Goal: Transaction & Acquisition: Purchase product/service

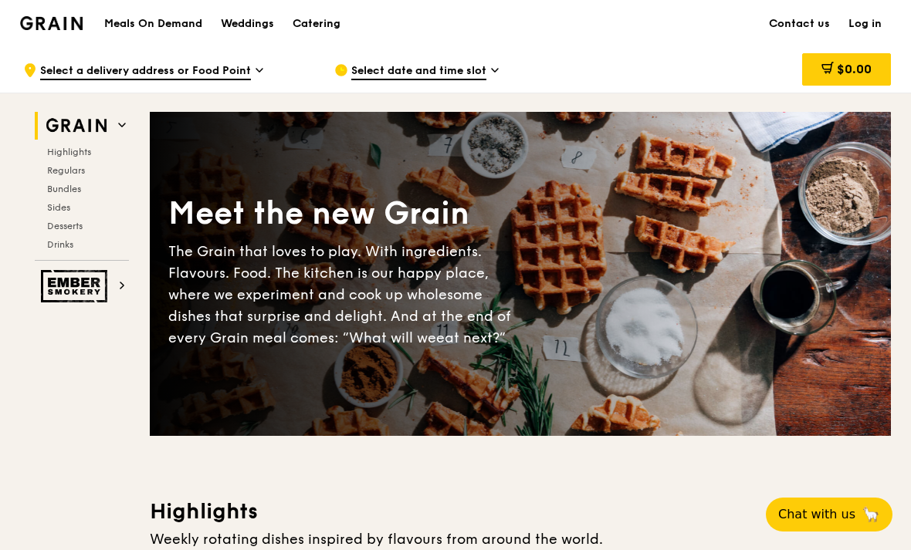
click at [65, 68] on span "Select a delivery address or Food Point" at bounding box center [145, 71] width 211 height 17
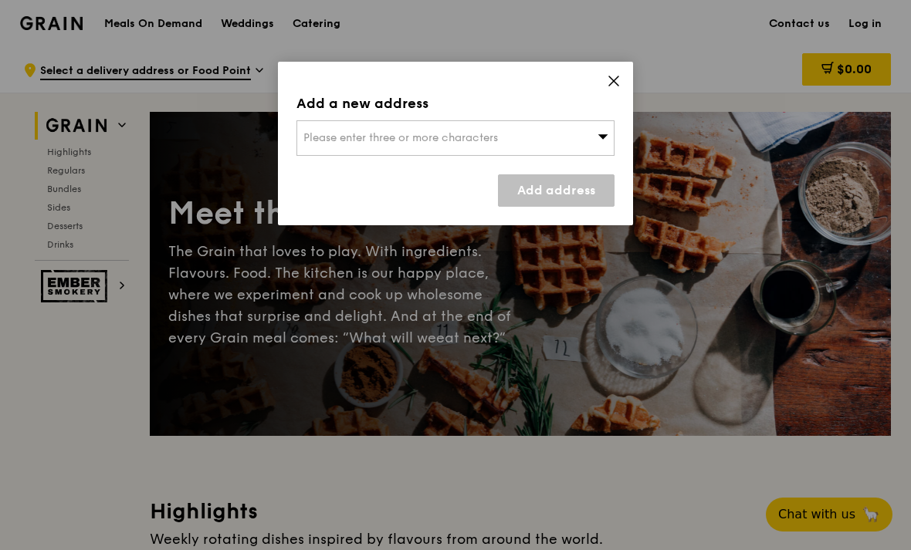
click at [575, 147] on div "Please enter three or more characters" at bounding box center [455, 138] width 318 height 36
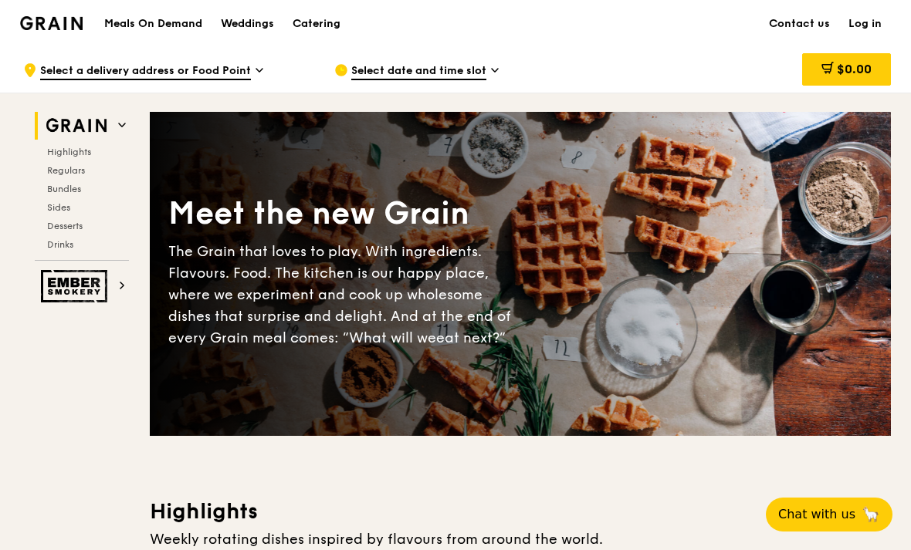
click at [721, 76] on div "$0.00" at bounding box center [766, 70] width 249 height 46
click at [85, 66] on span "Select a delivery address or Food Point" at bounding box center [145, 71] width 211 height 17
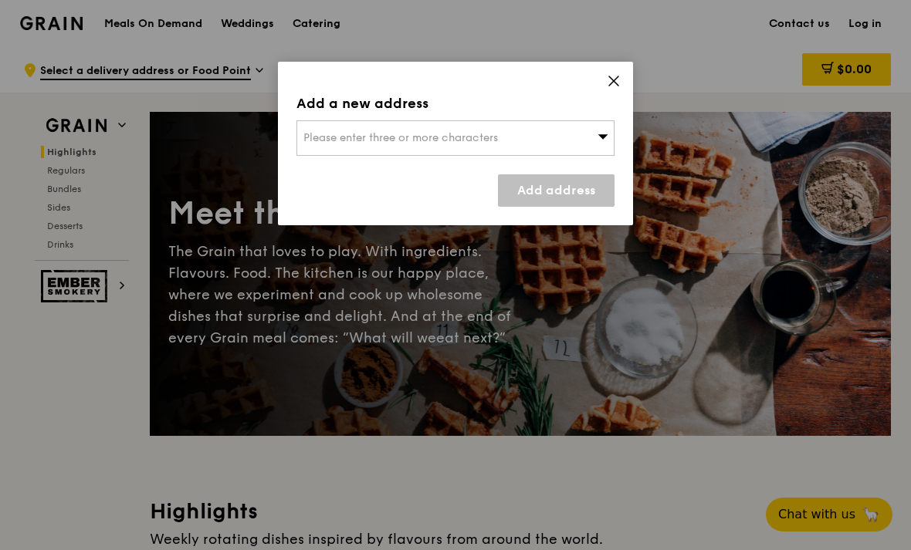
click at [307, 154] on div "Please enter three or more characters" at bounding box center [455, 138] width 318 height 36
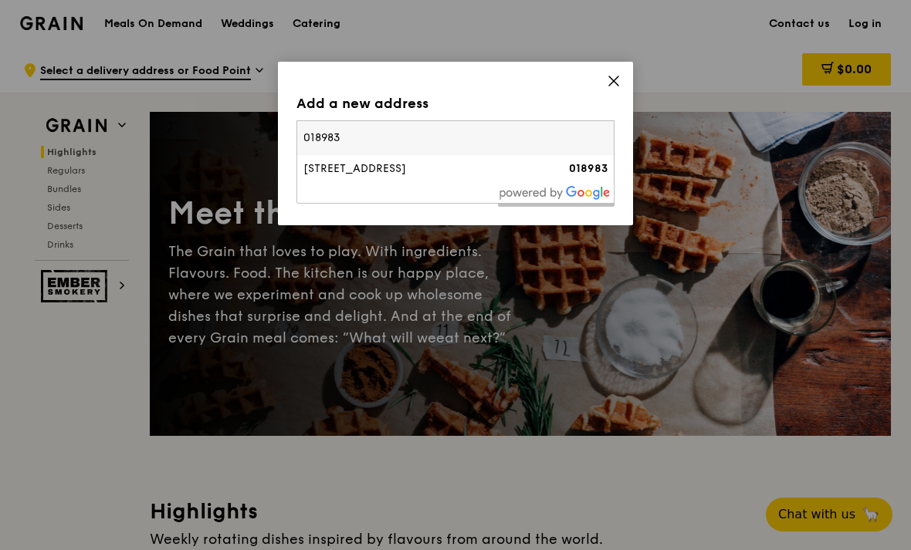
type input "018983"
click at [500, 200] on div at bounding box center [455, 193] width 317 height 20
click at [506, 164] on div "[STREET_ADDRESS]" at bounding box center [417, 168] width 229 height 15
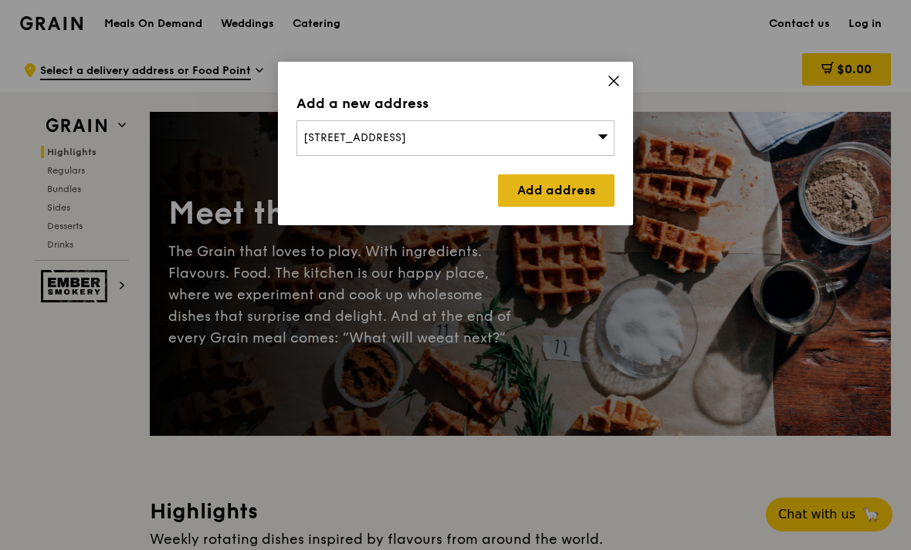
click at [580, 184] on link "Add address" at bounding box center [556, 190] width 117 height 32
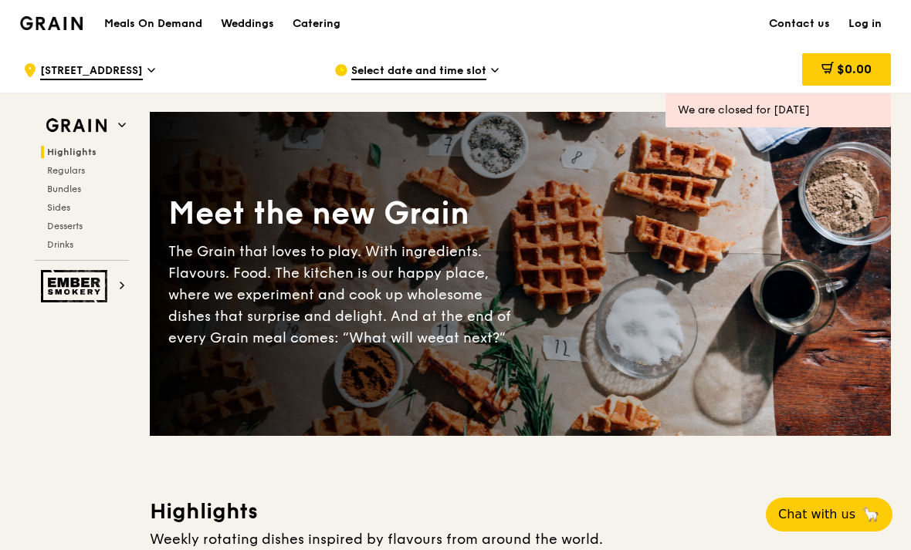
click at [476, 80] on div "Select date and time slot" at bounding box center [477, 70] width 286 height 46
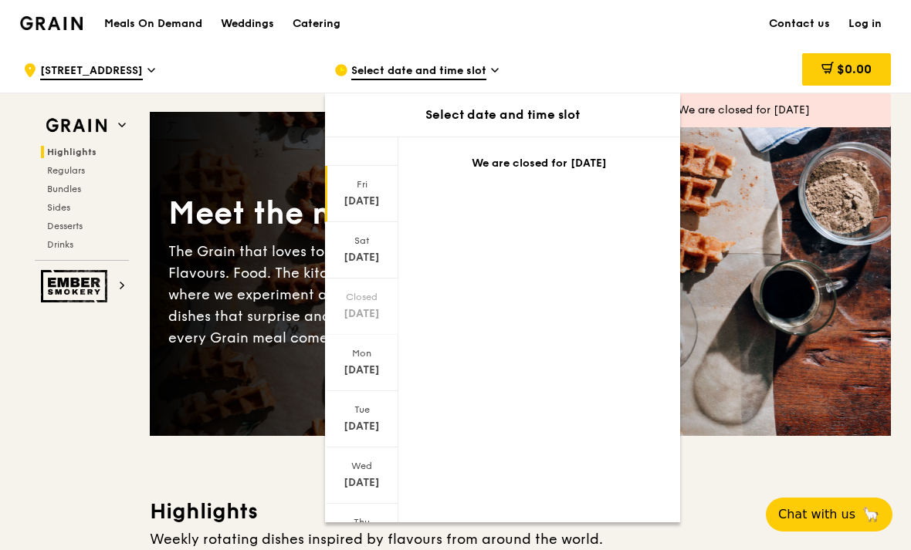
click at [499, 64] on div "Select date and time slot" at bounding box center [477, 70] width 286 height 46
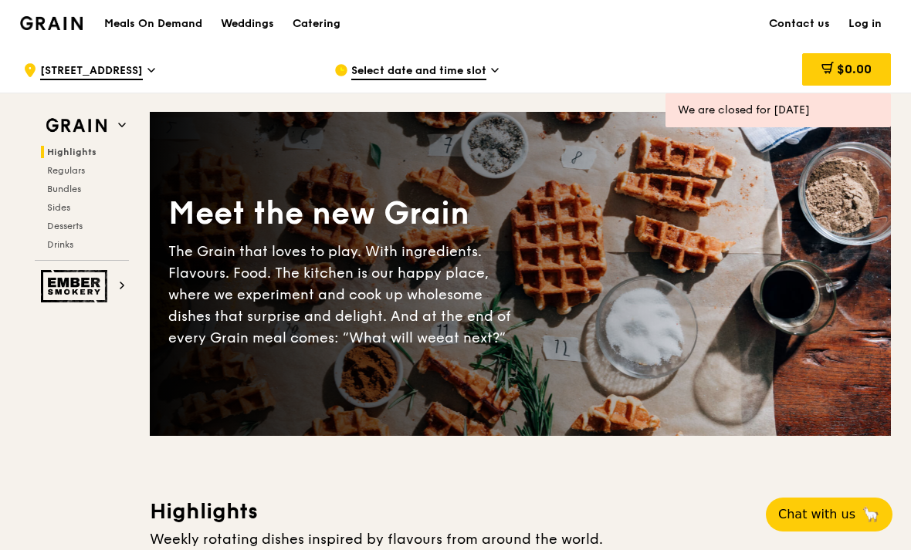
click at [486, 72] on div "Select date and time slot" at bounding box center [477, 70] width 286 height 46
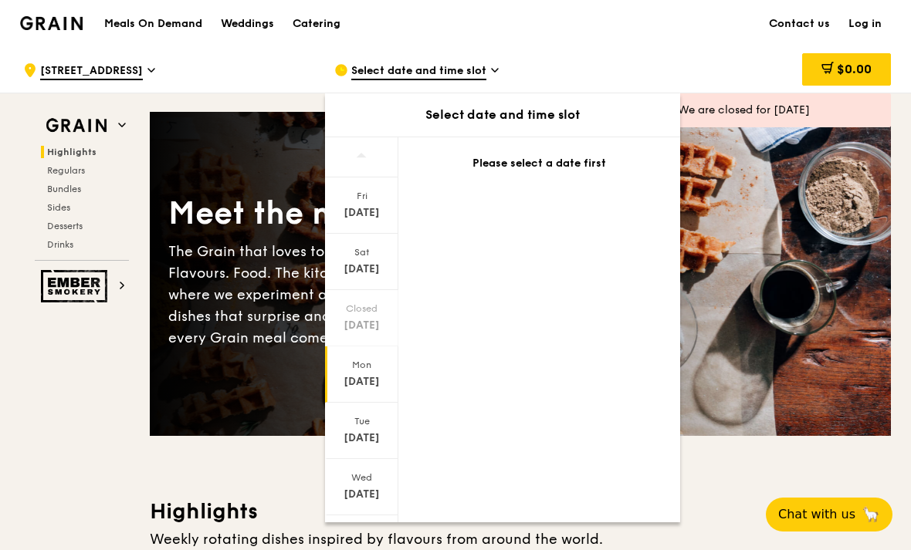
click at [355, 383] on div "[DATE]" at bounding box center [361, 381] width 69 height 15
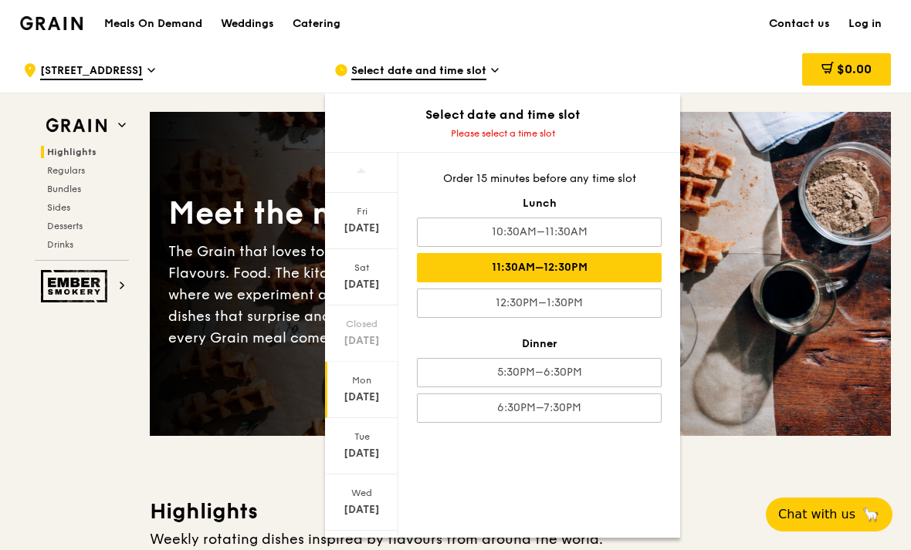
click at [605, 275] on div "11:30AM–12:30PM" at bounding box center [539, 267] width 245 height 29
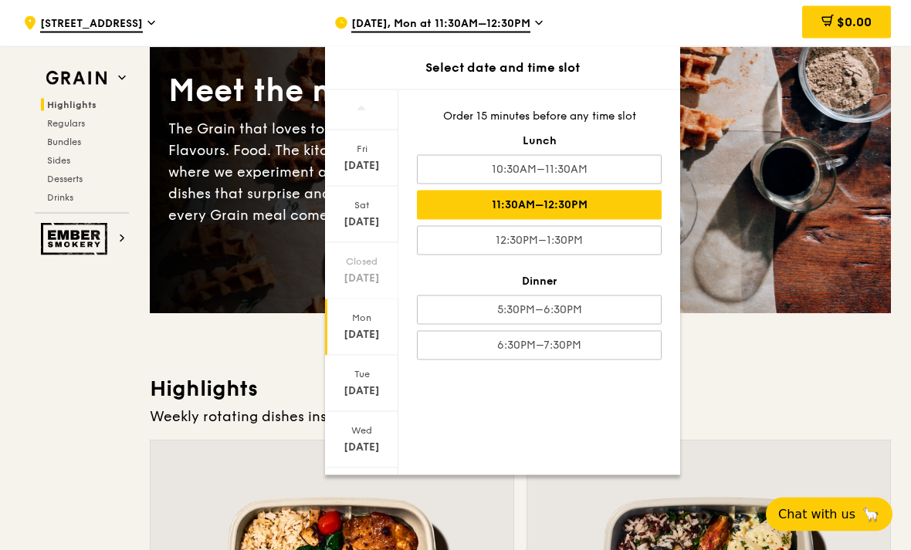
scroll to position [122, 0]
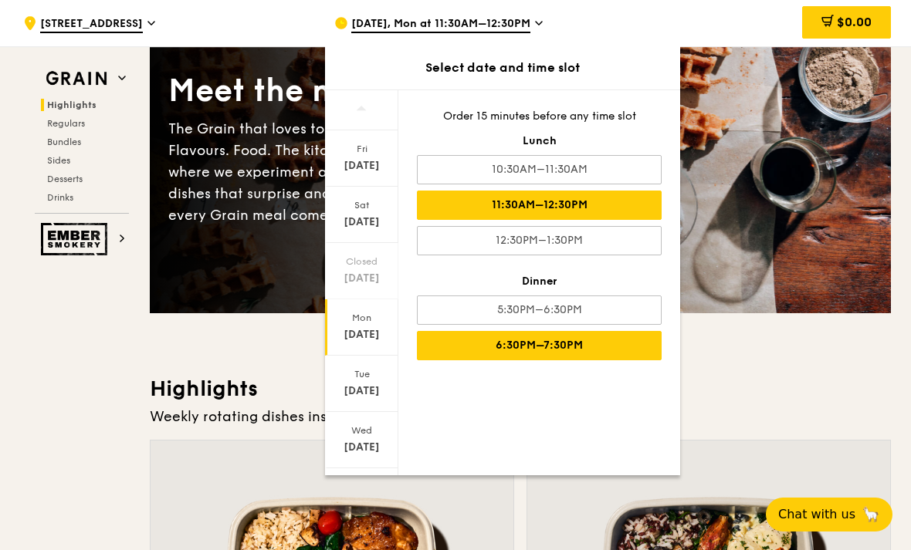
click at [633, 347] on div "6:30PM–7:30PM" at bounding box center [539, 345] width 245 height 29
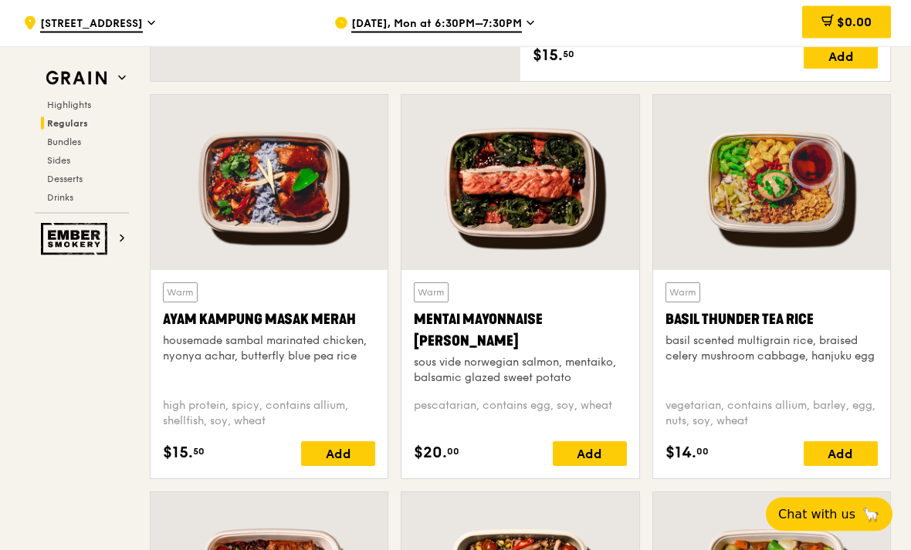
scroll to position [1334, 0]
click at [314, 458] on div "Add" at bounding box center [338, 454] width 74 height 25
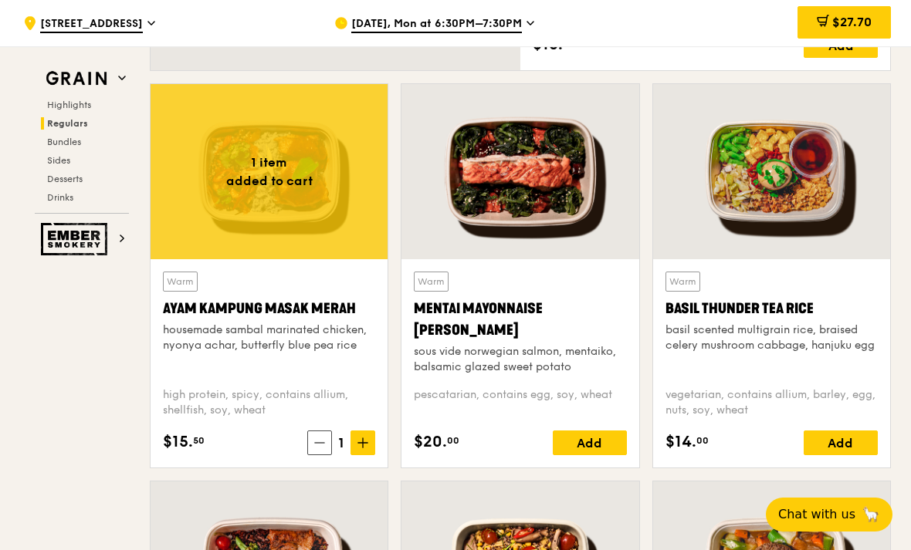
scroll to position [1344, 0]
click at [580, 449] on div "Add" at bounding box center [590, 444] width 74 height 25
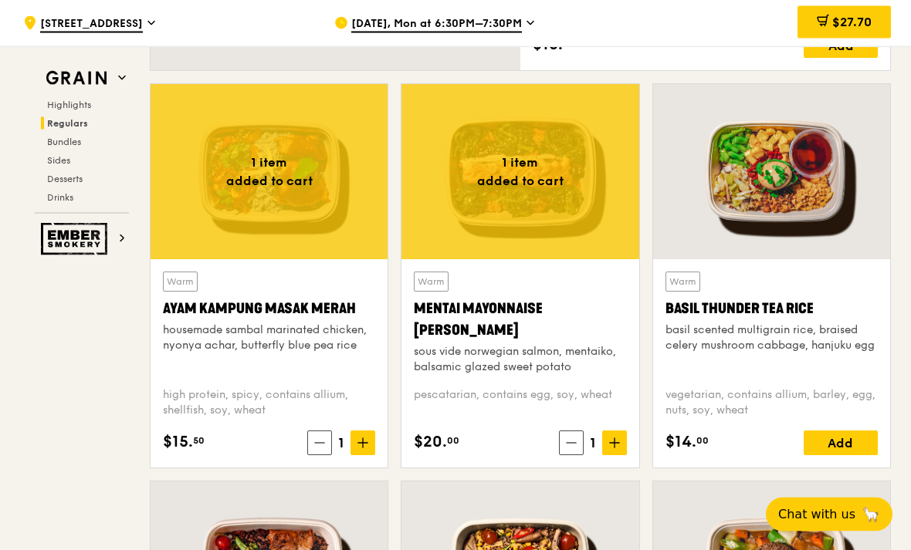
scroll to position [1345, 0]
click at [837, 15] on span "$45.70" at bounding box center [851, 22] width 42 height 15
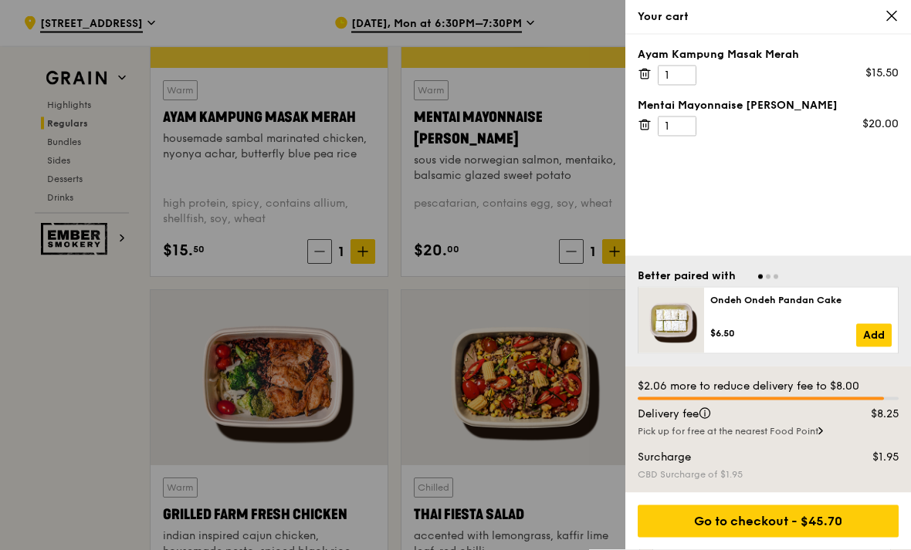
scroll to position [1536, 0]
click at [62, 482] on div at bounding box center [455, 275] width 911 height 550
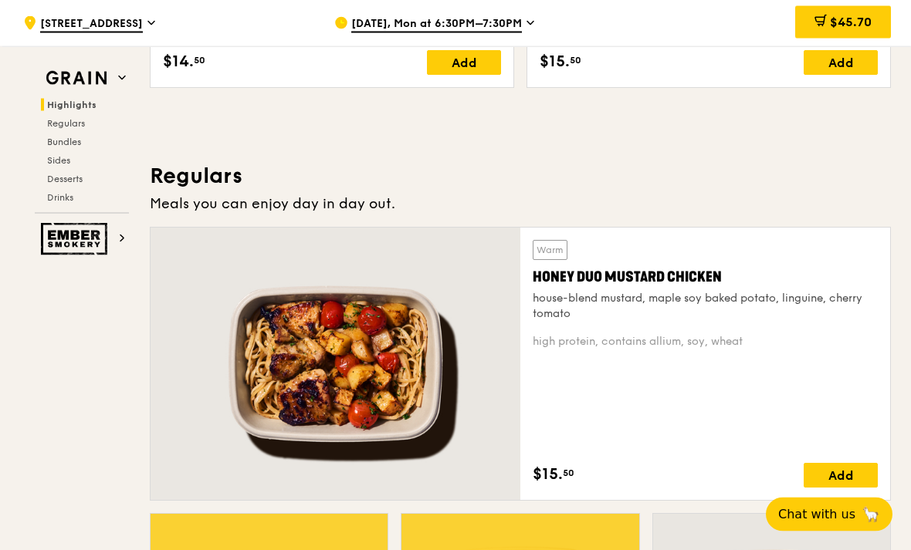
scroll to position [884, 0]
